Goal: Task Accomplishment & Management: Complete application form

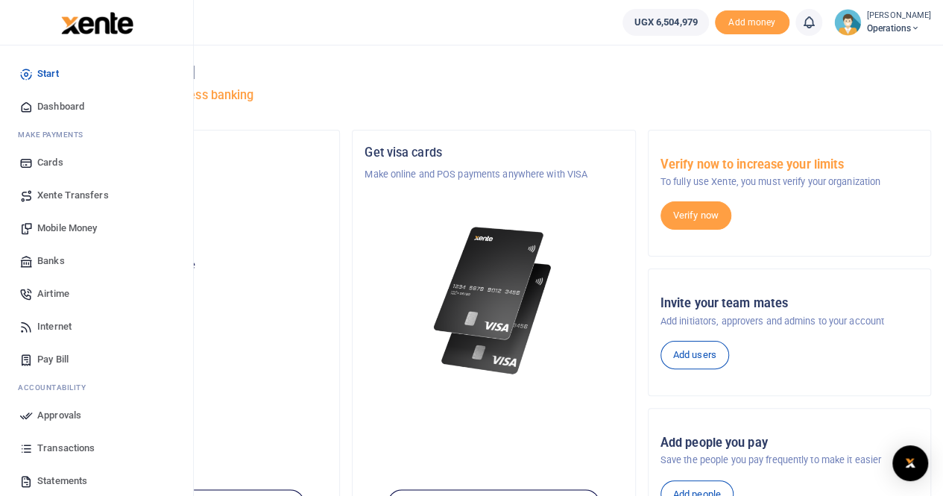
click at [62, 447] on span "Transactions" at bounding box center [65, 448] width 57 height 15
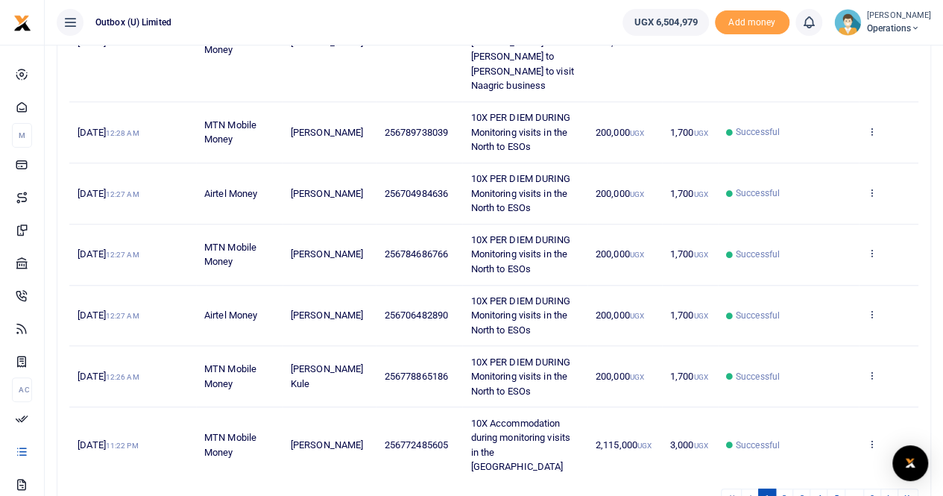
scroll to position [549, 0]
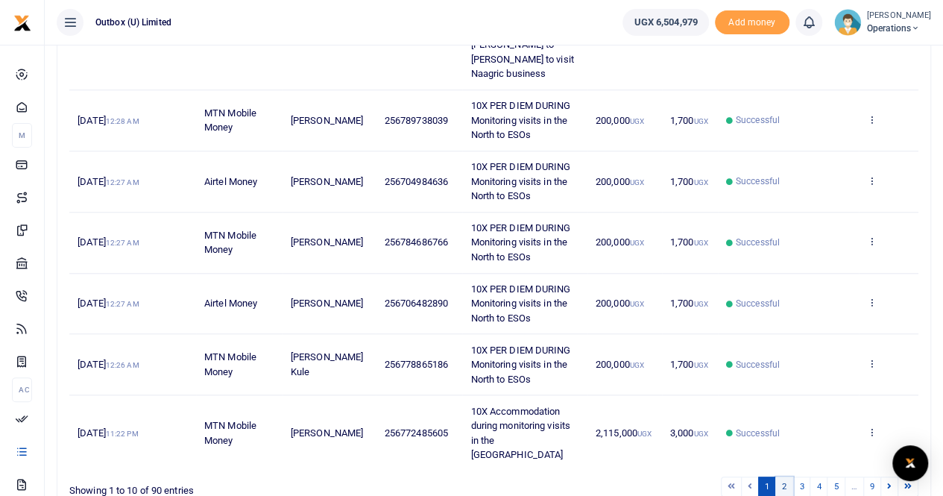
click at [789, 476] on link "2" at bounding box center [784, 486] width 18 height 20
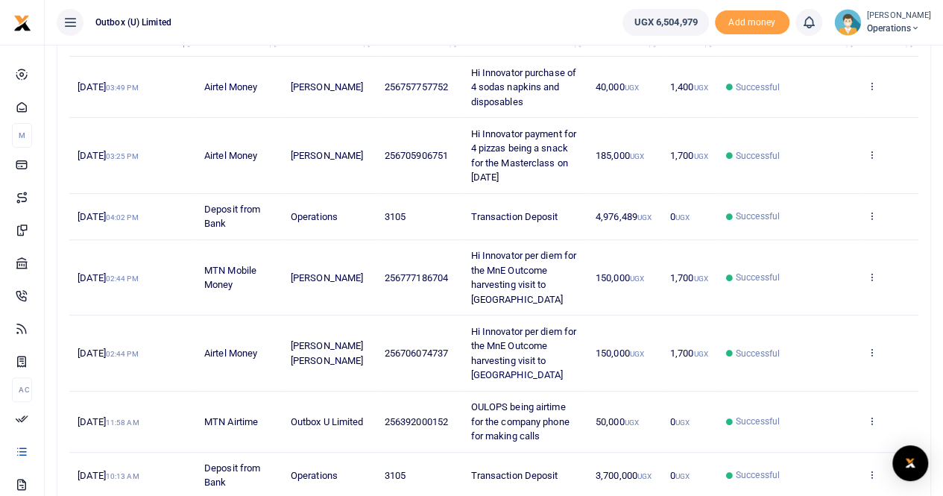
scroll to position [0, 0]
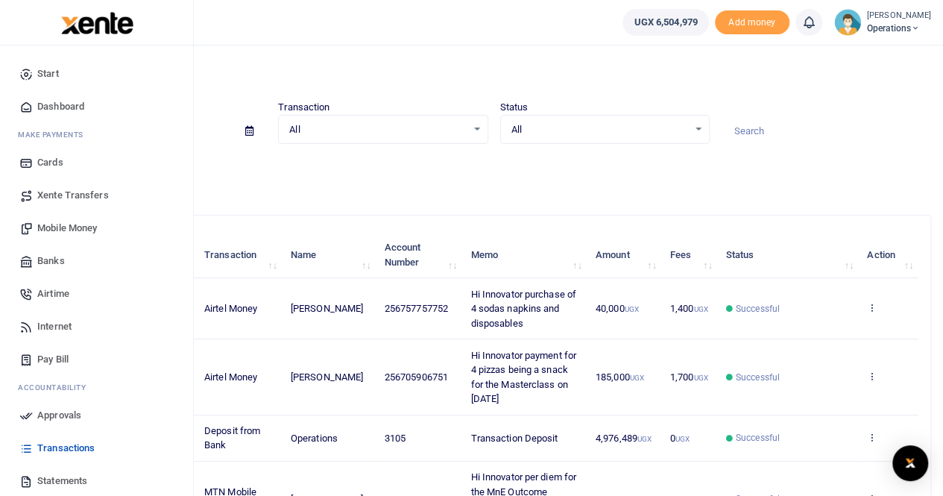
click at [51, 264] on span "Banks" at bounding box center [51, 260] width 28 height 15
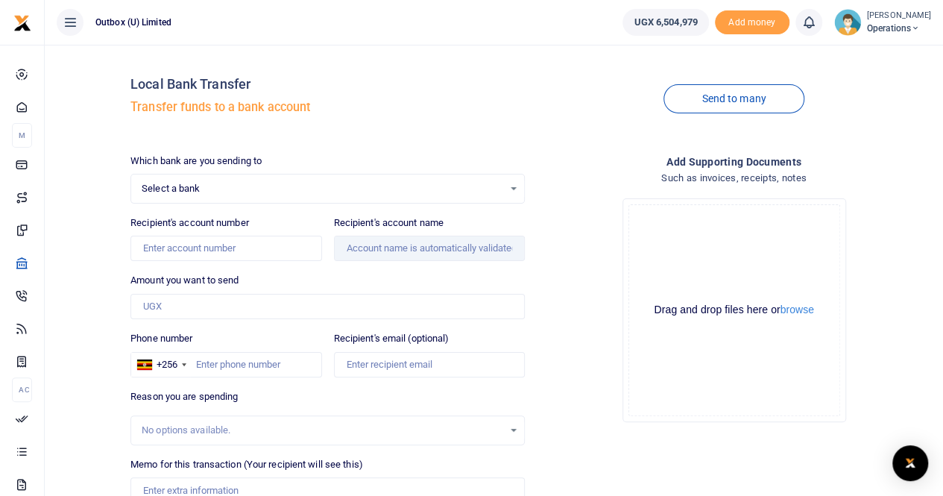
click at [292, 187] on span "Select a bank" at bounding box center [323, 188] width 362 height 15
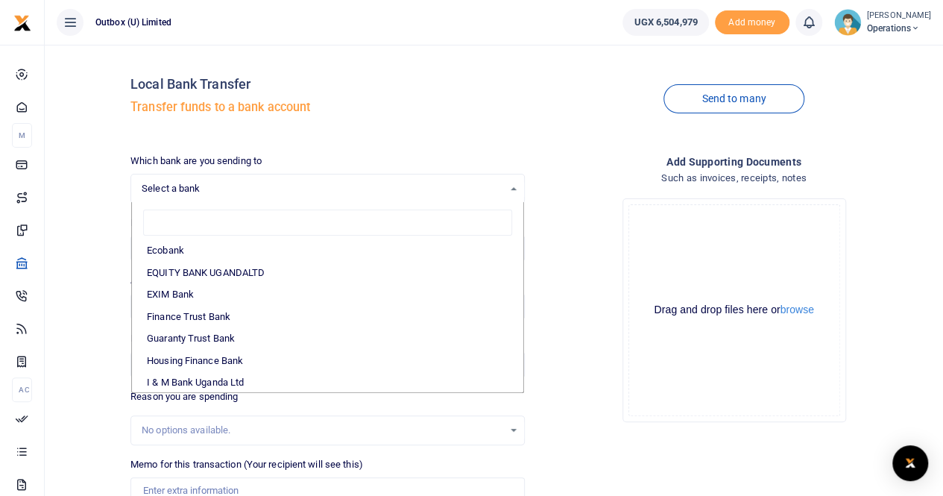
scroll to position [298, 0]
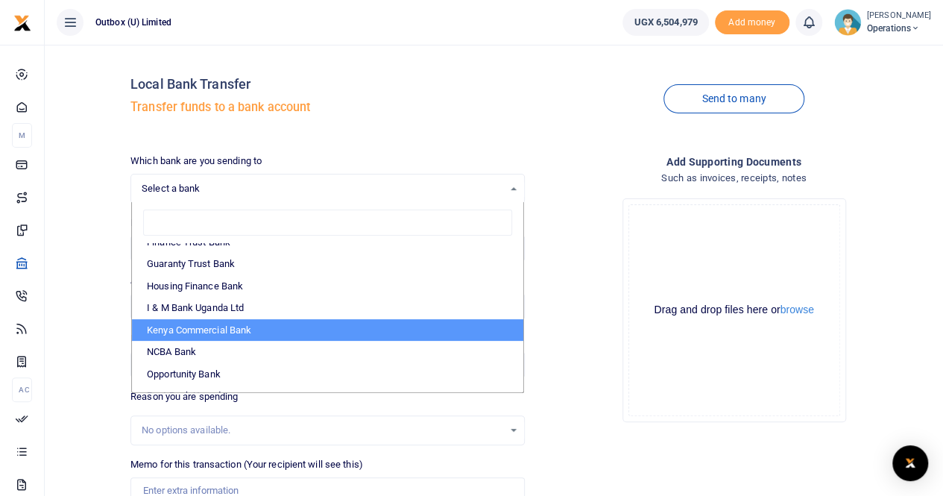
click at [230, 322] on li "Kenya Commercial Bank" at bounding box center [327, 330] width 391 height 22
select select "KCB"
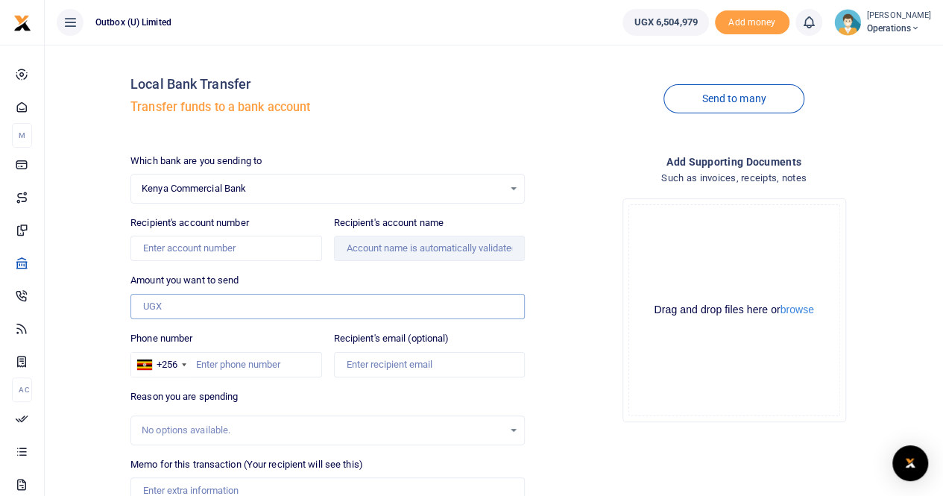
click at [202, 305] on input "Amount you want to send" at bounding box center [327, 306] width 394 height 25
type input "2,115,000"
click at [208, 253] on input "Recipient's account number" at bounding box center [225, 248] width 191 height 25
paste input "2314165357"
type input "2314165357"
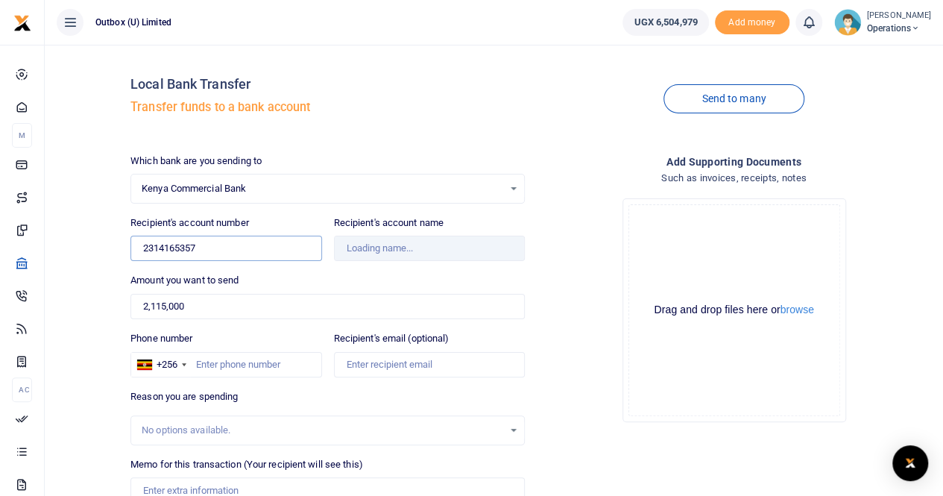
type input "Rose Berry Hotel-Smc Limited"
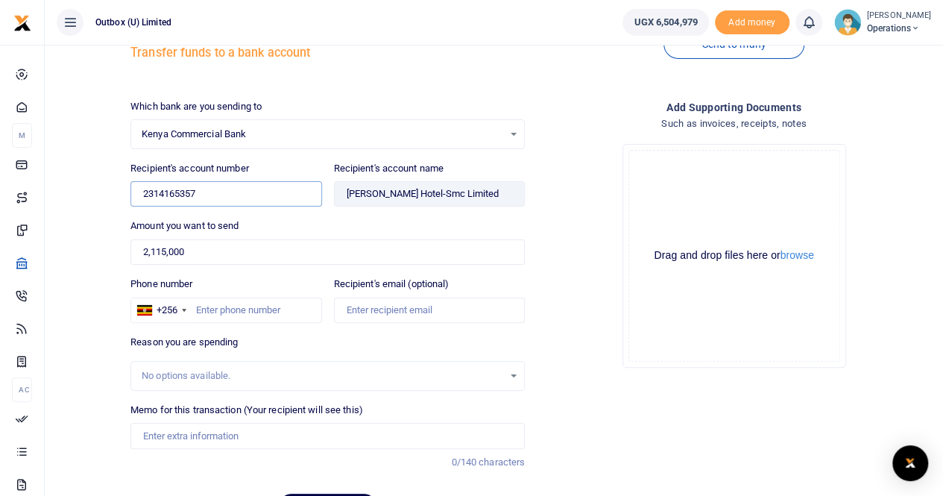
scroll to position [75, 0]
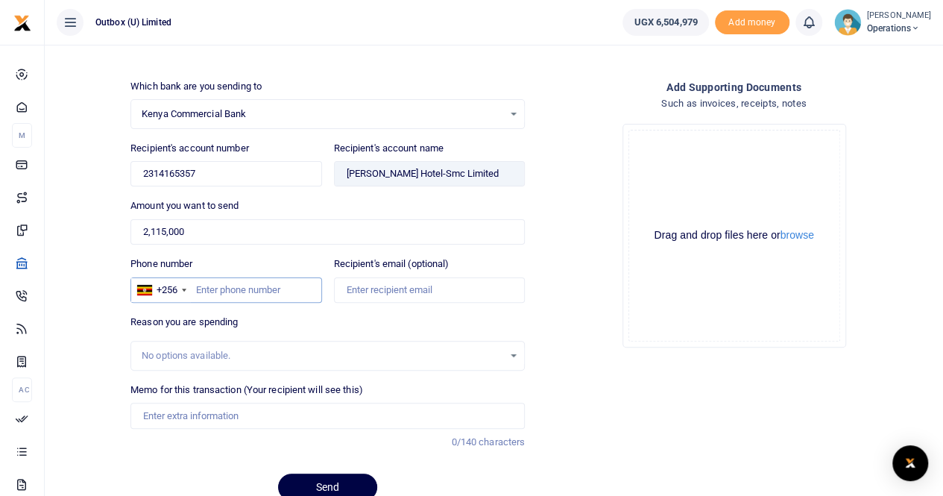
click at [204, 283] on input "Phone number" at bounding box center [225, 289] width 191 height 25
paste input "764901367"
type input "764901367"
paste input "roseberryhotelgulu@gmail.com"
type input "roseberryhotelgulu@gmail.com"
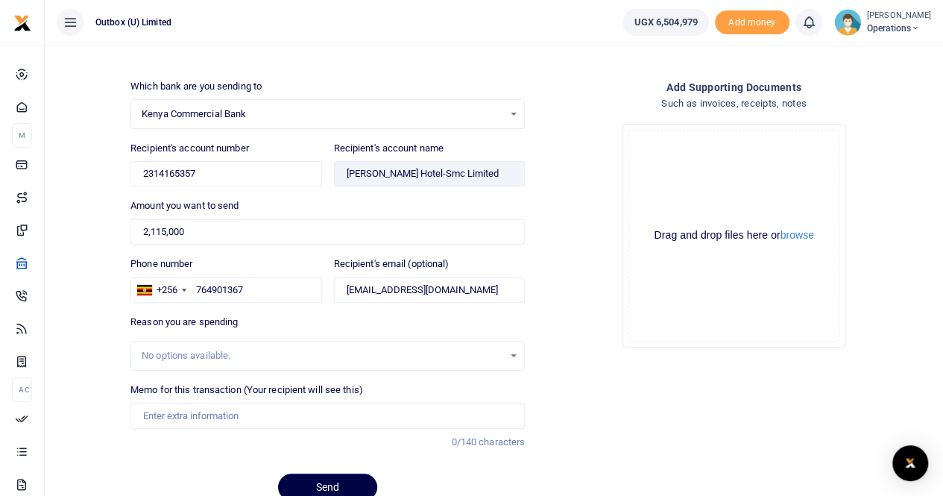
click at [231, 355] on div "No options available." at bounding box center [323, 355] width 362 height 15
click at [209, 412] on input "Memo for this transaction (Your recipient will see this)" at bounding box center [327, 415] width 394 height 25
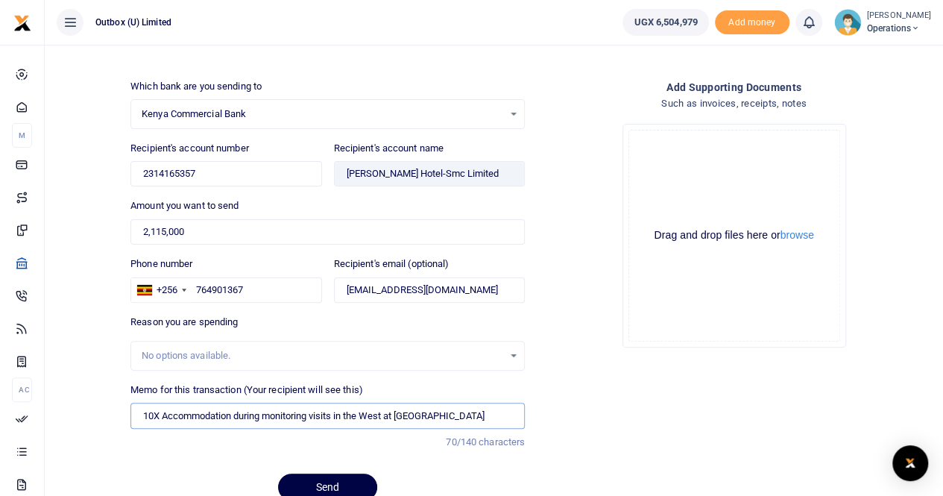
click at [373, 414] on input "10X Accommodation during monitoring visits in the West at Acacia Hotel" at bounding box center [327, 415] width 394 height 25
drag, startPoint x: 405, startPoint y: 411, endPoint x: 465, endPoint y: 417, distance: 60.7
click at [465, 417] on input "10X Accommodation during monitoring visits in the North at Acacia Hotel" at bounding box center [327, 415] width 394 height 25
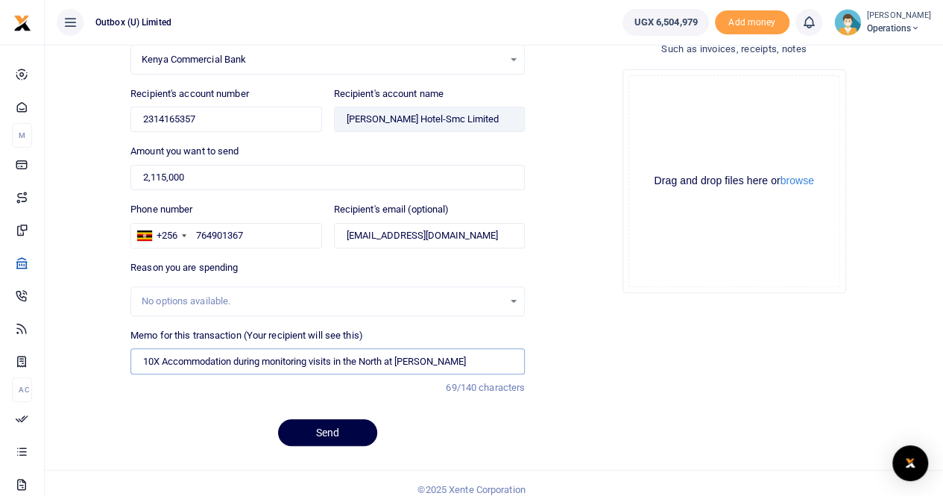
scroll to position [138, 0]
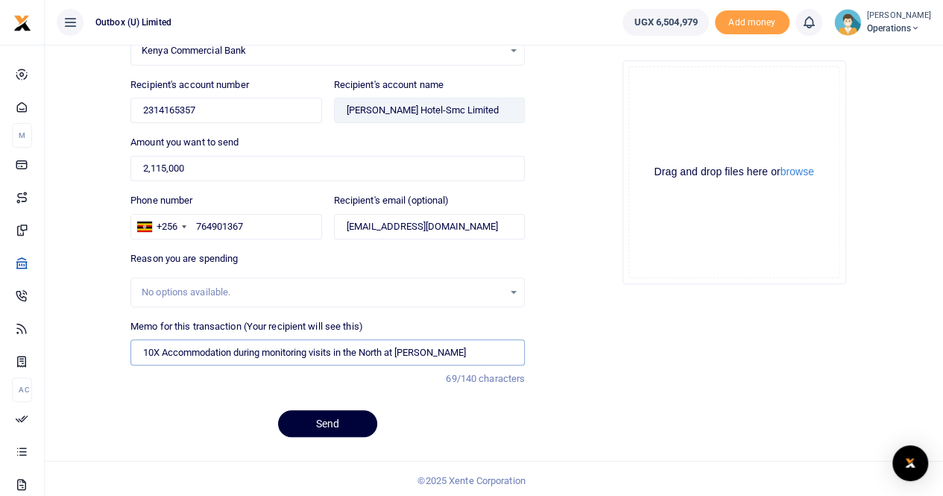
type input "10X Accommodation during monitoring visits in the North at [PERSON_NAME]"
click at [318, 417] on button "Send" at bounding box center [327, 423] width 99 height 27
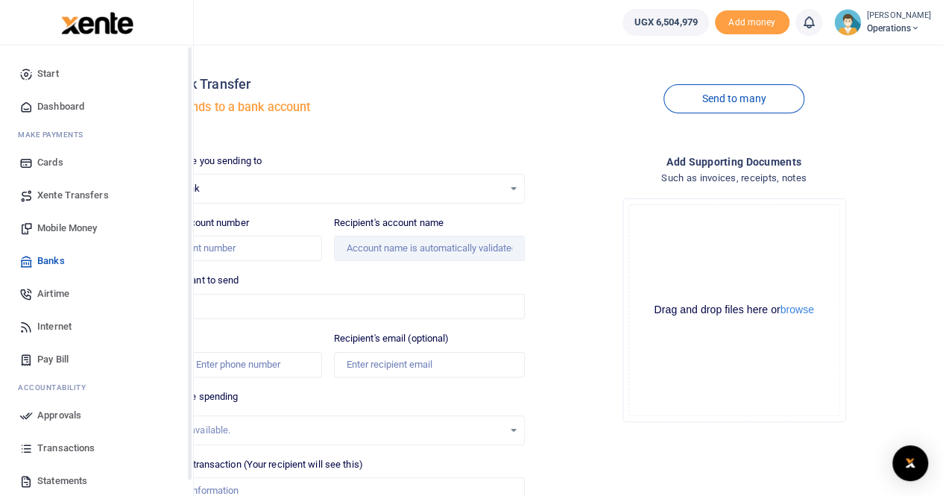
click at [68, 107] on span "Dashboard" at bounding box center [60, 106] width 47 height 15
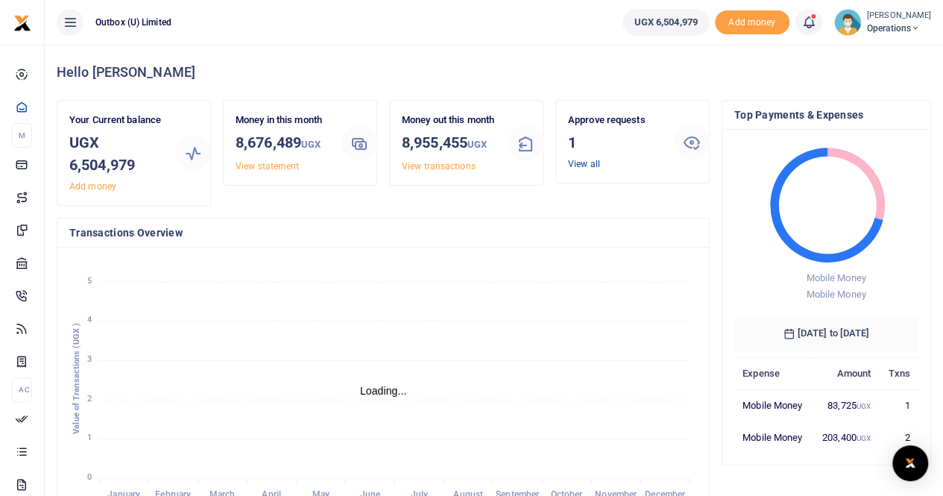
scroll to position [12, 12]
click at [593, 164] on link "View all" at bounding box center [584, 164] width 32 height 10
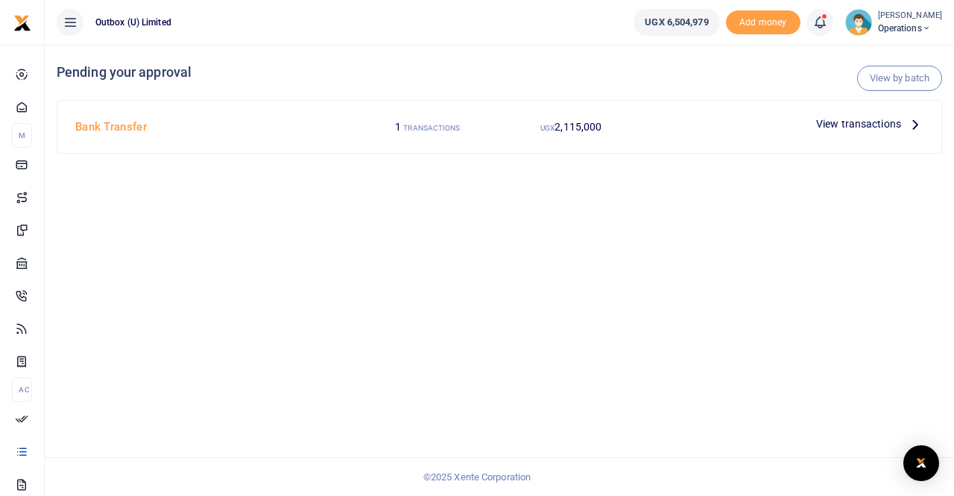
click at [863, 123] on span "View transactions" at bounding box center [858, 124] width 85 height 16
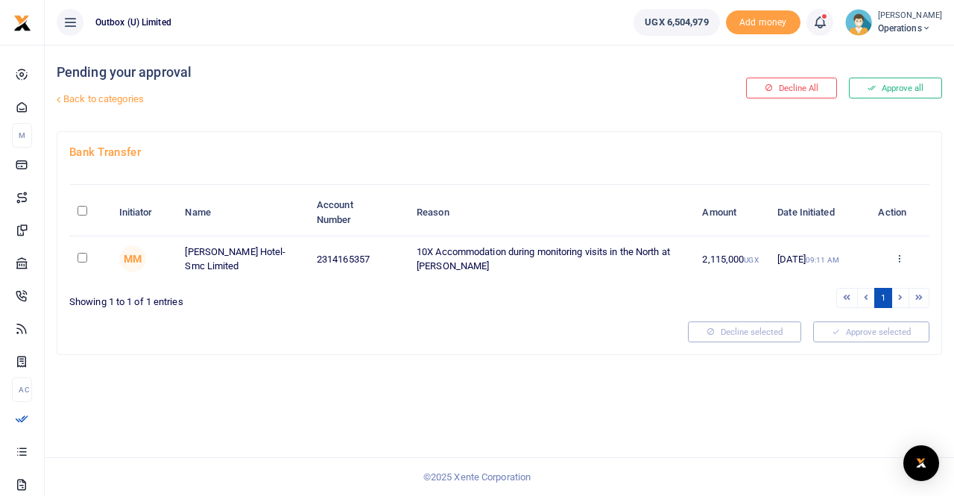
click at [84, 259] on input "checkbox" at bounding box center [83, 258] width 10 height 10
checkbox input "true"
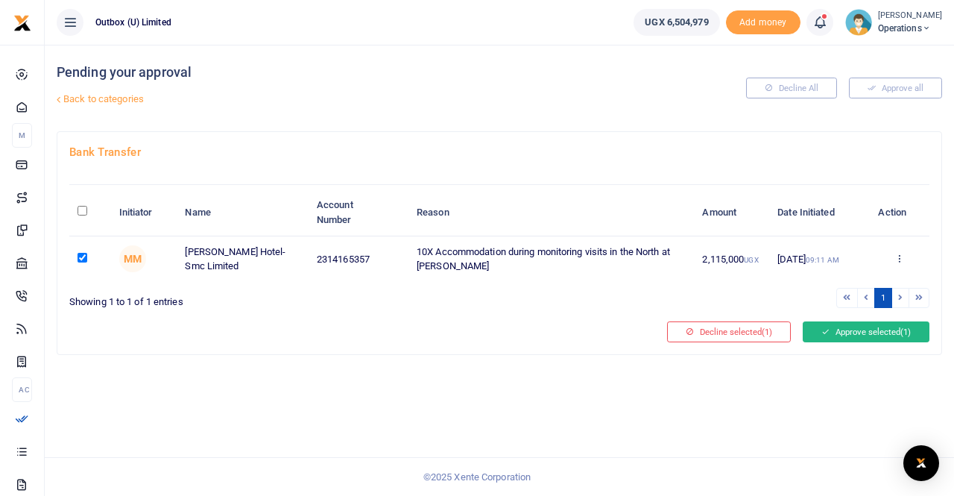
click at [853, 326] on button "Approve selected (1)" at bounding box center [866, 331] width 127 height 21
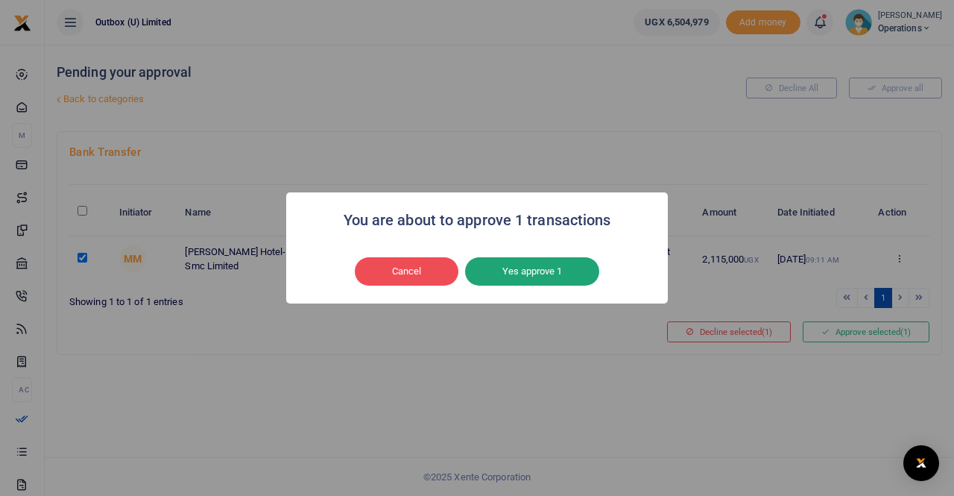
click at [549, 275] on button "Yes approve 1" at bounding box center [532, 271] width 134 height 28
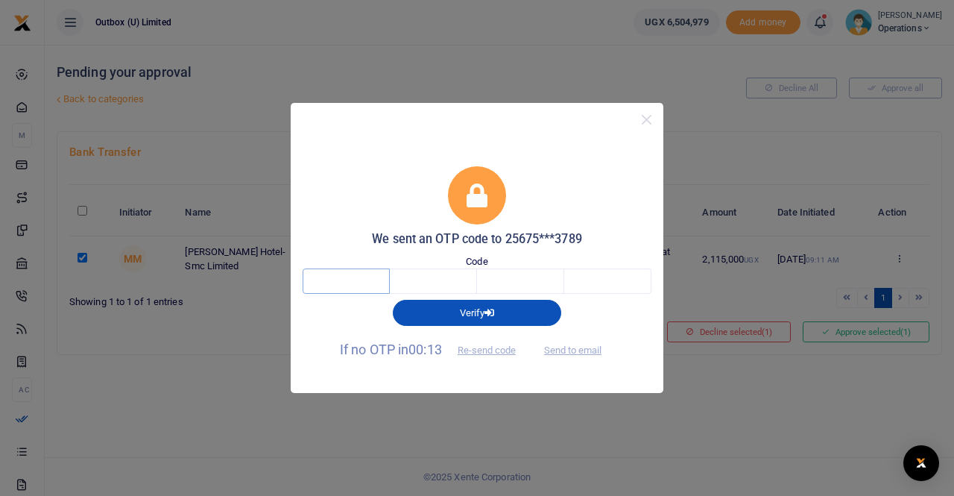
click at [338, 286] on input "text" at bounding box center [346, 280] width 87 height 25
type input "4"
type input "6"
type input "2"
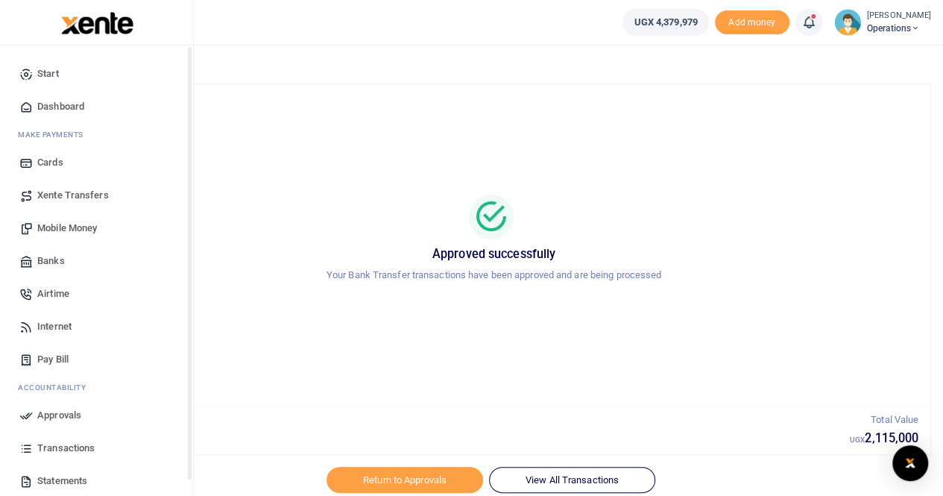
click at [58, 107] on span "Dashboard" at bounding box center [60, 106] width 47 height 15
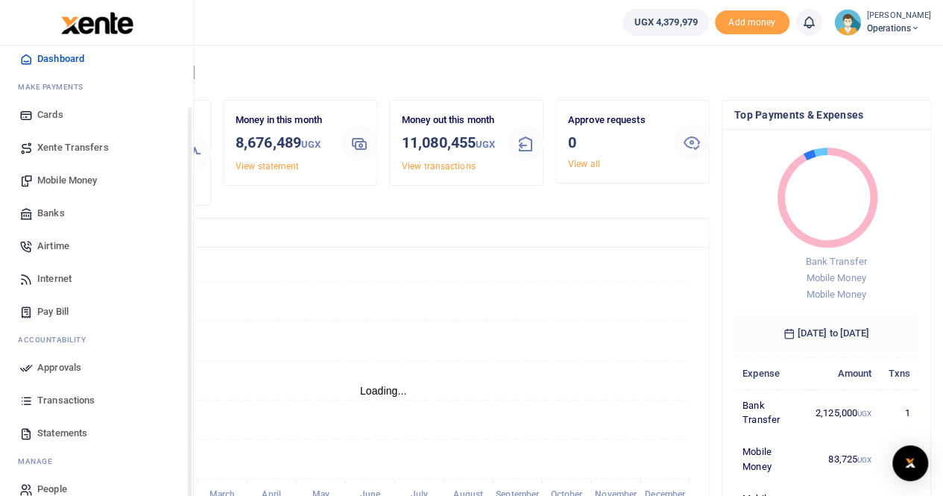
scroll to position [69, 0]
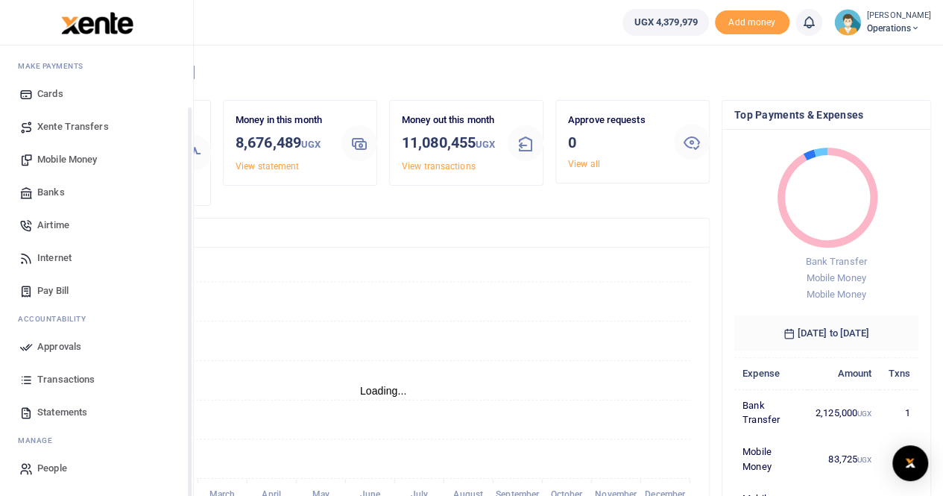
click at [60, 375] on span "Transactions" at bounding box center [65, 379] width 57 height 15
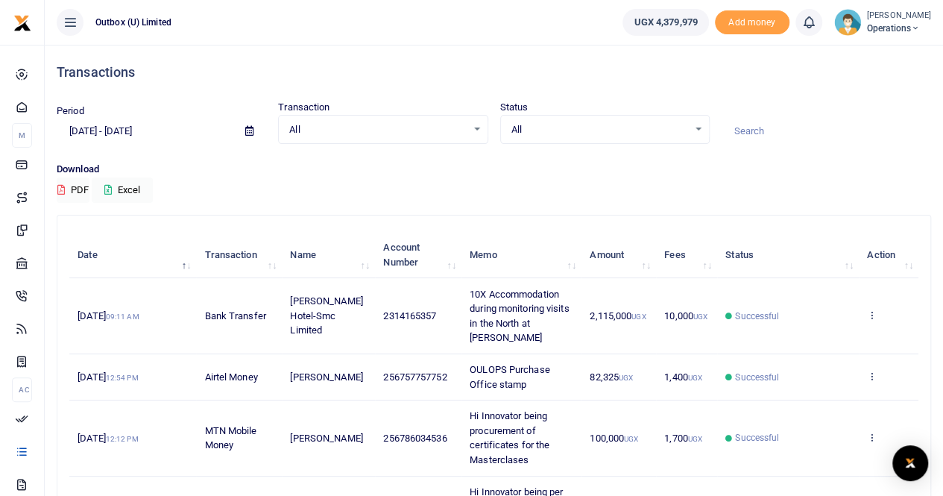
click at [344, 309] on span "[PERSON_NAME] Hotel-Smc Limited" at bounding box center [326, 315] width 72 height 40
click at [873, 312] on icon at bounding box center [872, 314] width 10 height 10
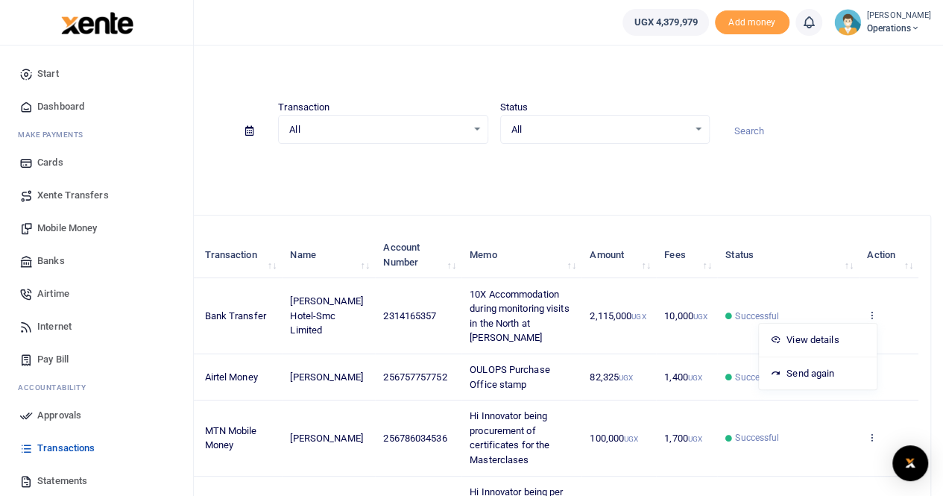
click at [63, 224] on span "Mobile Money" at bounding box center [67, 228] width 60 height 15
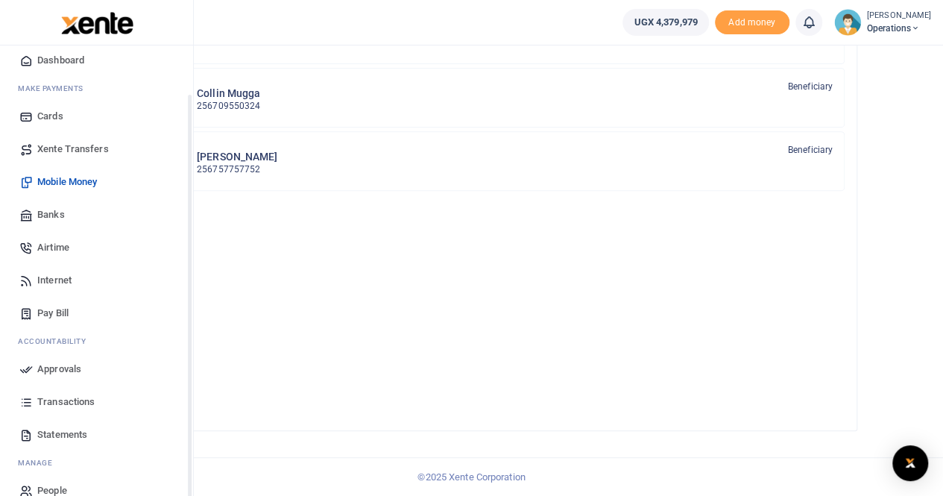
scroll to position [69, 0]
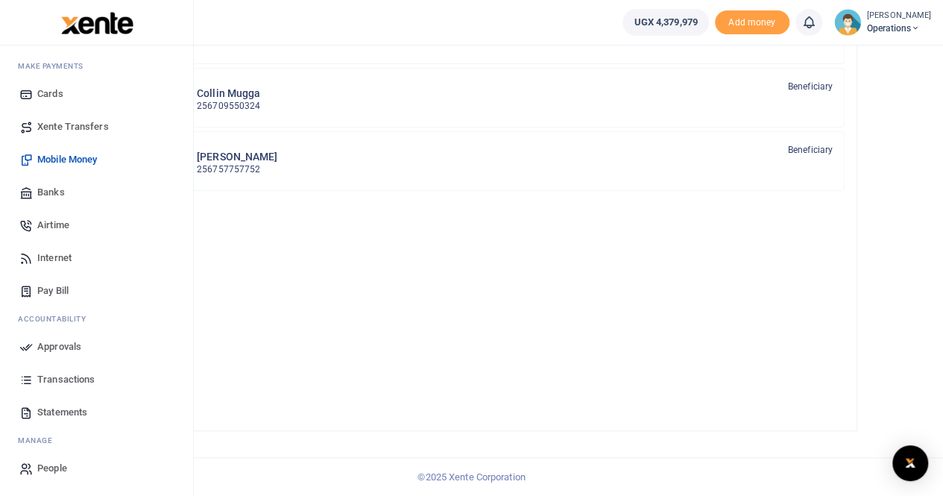
click at [66, 379] on span "Transactions" at bounding box center [65, 379] width 57 height 15
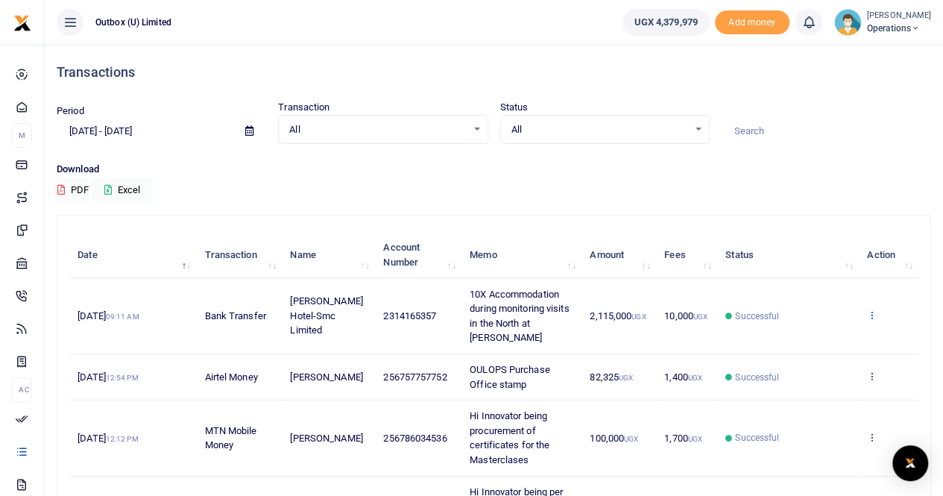
click at [872, 312] on icon at bounding box center [872, 314] width 10 height 10
click at [812, 341] on link "View details" at bounding box center [818, 339] width 118 height 21
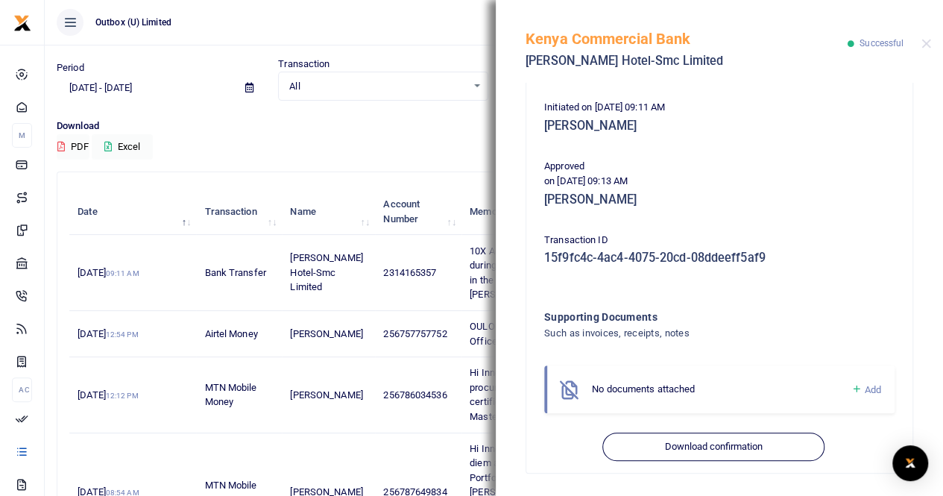
scroll to position [75, 0]
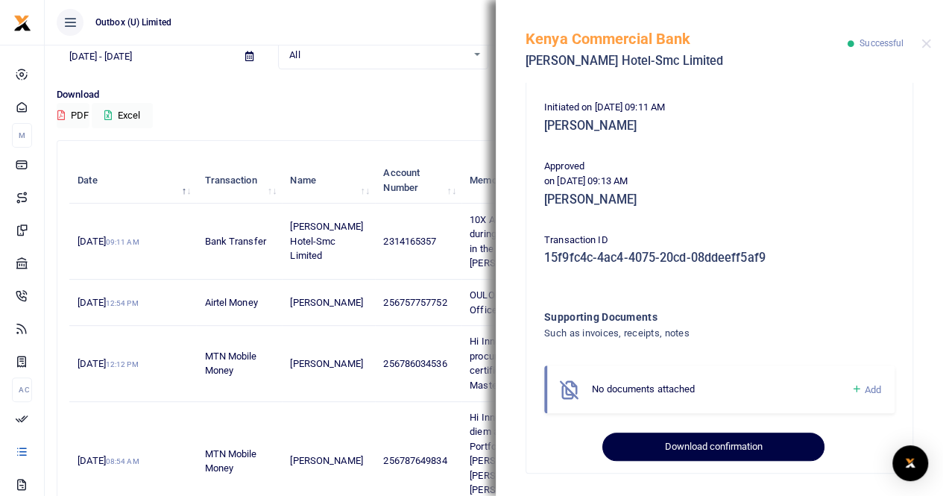
click at [722, 448] on button "Download confirmation" at bounding box center [712, 446] width 221 height 28
